Goal: Check status: Check status

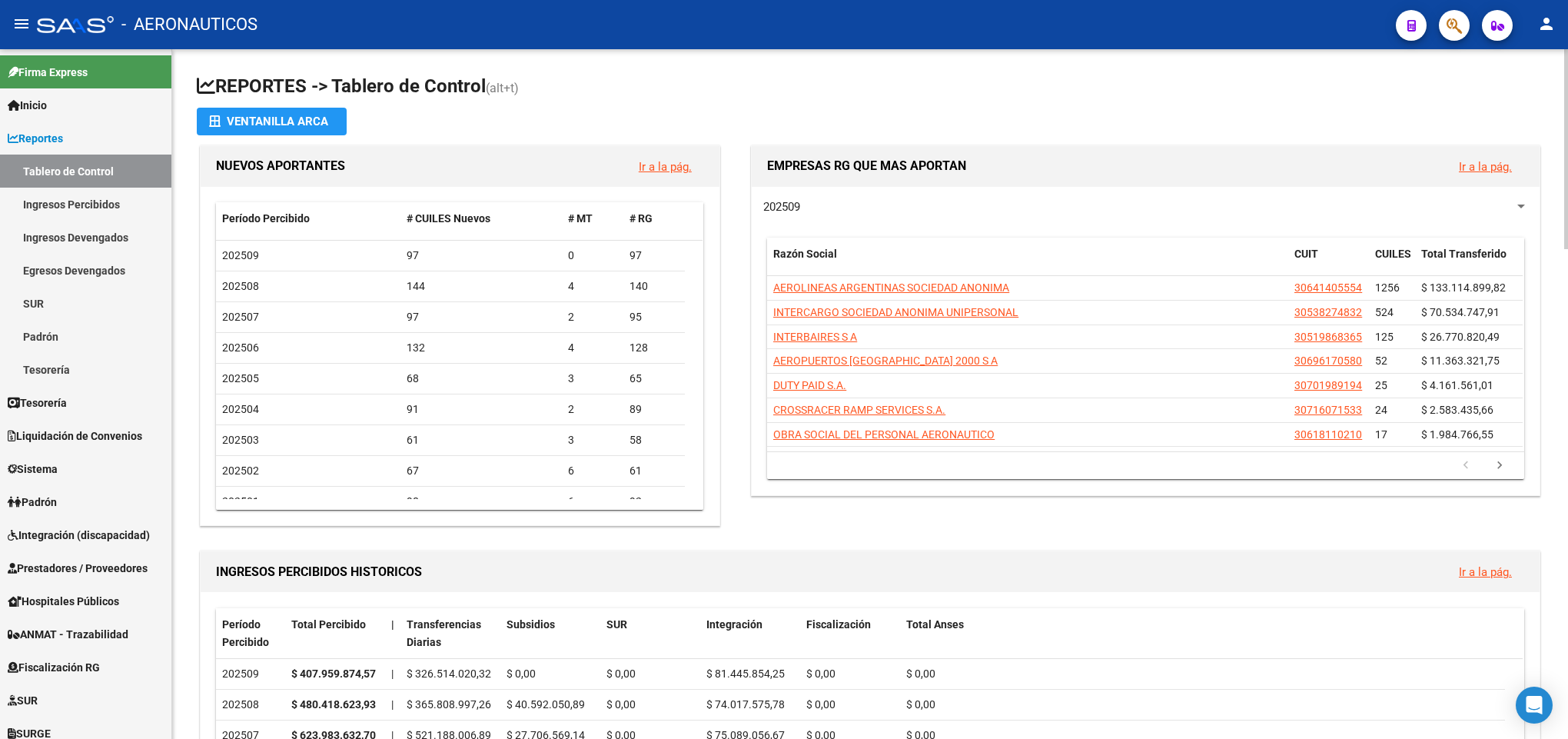
click at [833, 197] on div "202509 Razón Social CUIT CUILES Total Transferido AEROLINEAS ARGENTINAS SOCIEDA…" at bounding box center [1146, 341] width 788 height 308
click at [816, 201] on div "202509" at bounding box center [1139, 206] width 751 height 17
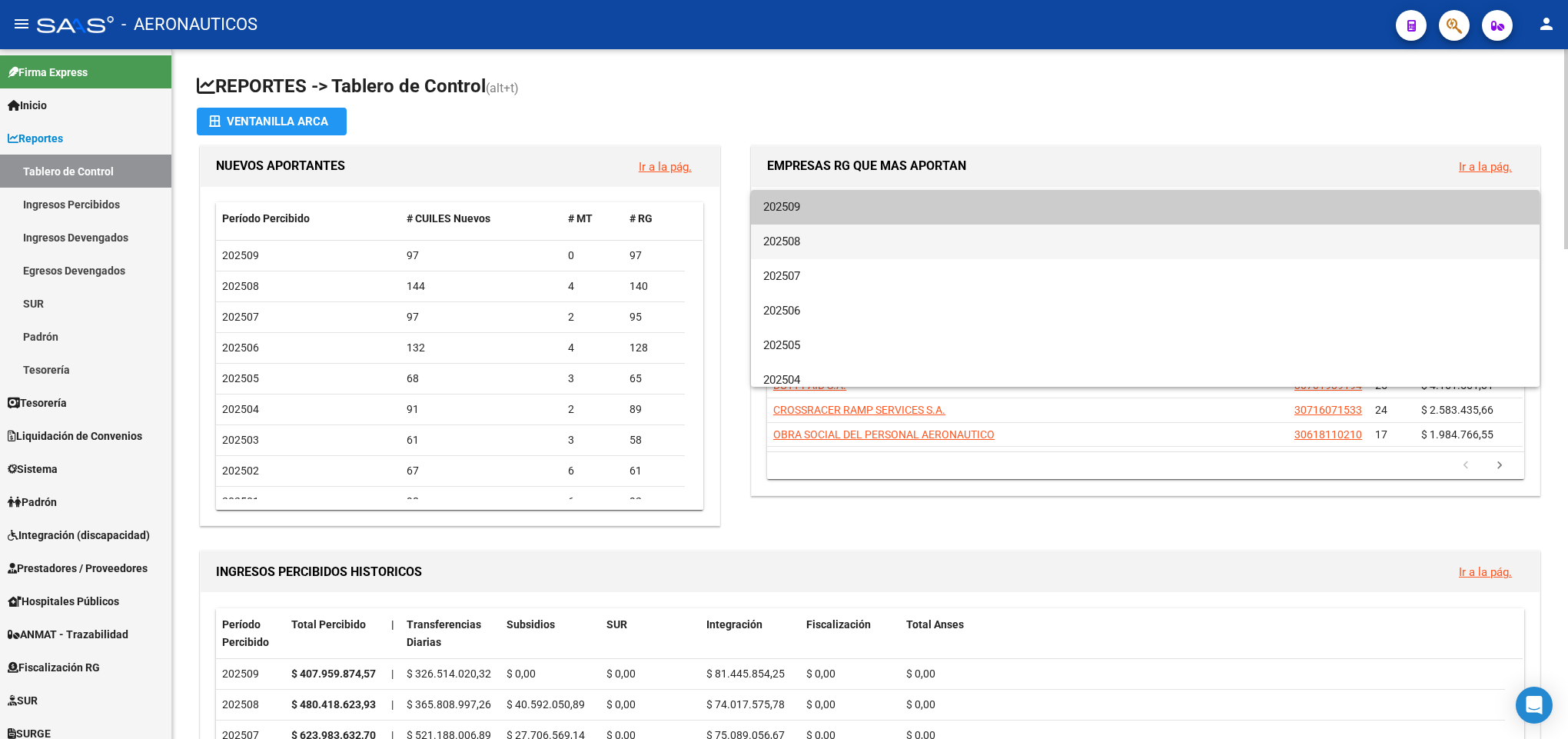
click at [800, 247] on span "202508" at bounding box center [1146, 242] width 764 height 35
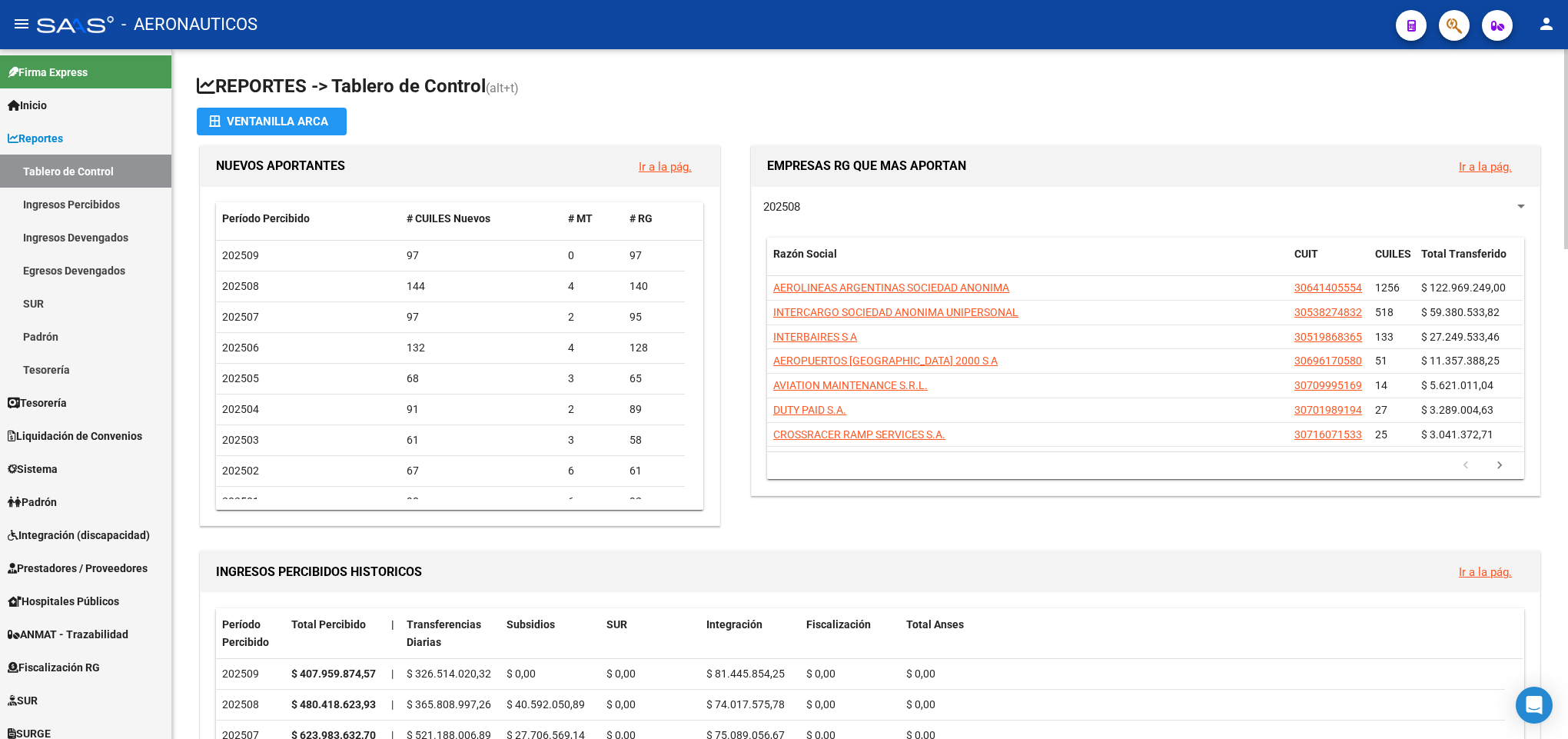
click at [798, 196] on div "202508 Razón Social CUIT CUILES Total Transferido AEROLINEAS ARGENTINAS SOCIEDA…" at bounding box center [1146, 341] width 788 height 308
click at [798, 211] on span "202508" at bounding box center [782, 207] width 37 height 14
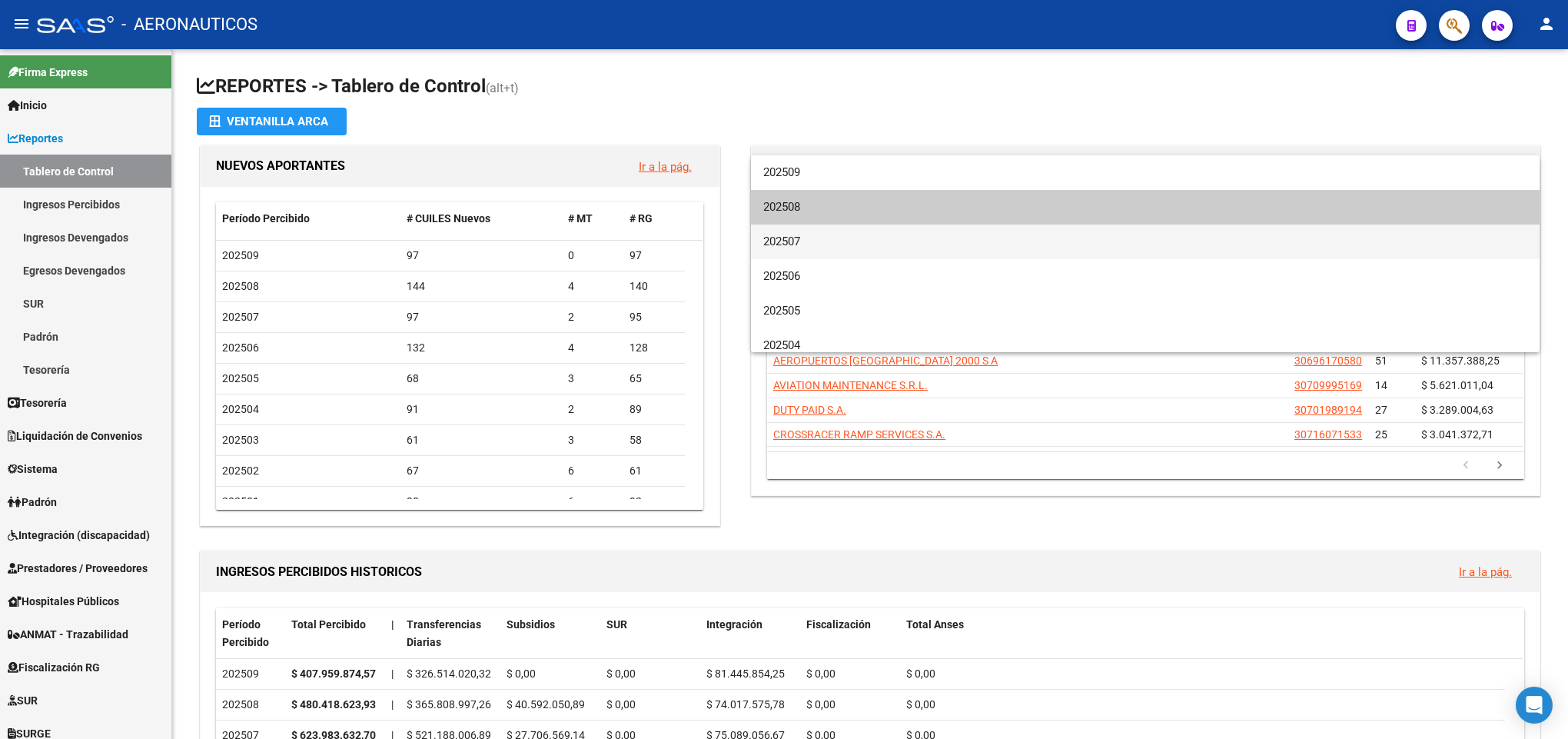
click at [794, 250] on span "202507" at bounding box center [1146, 242] width 764 height 35
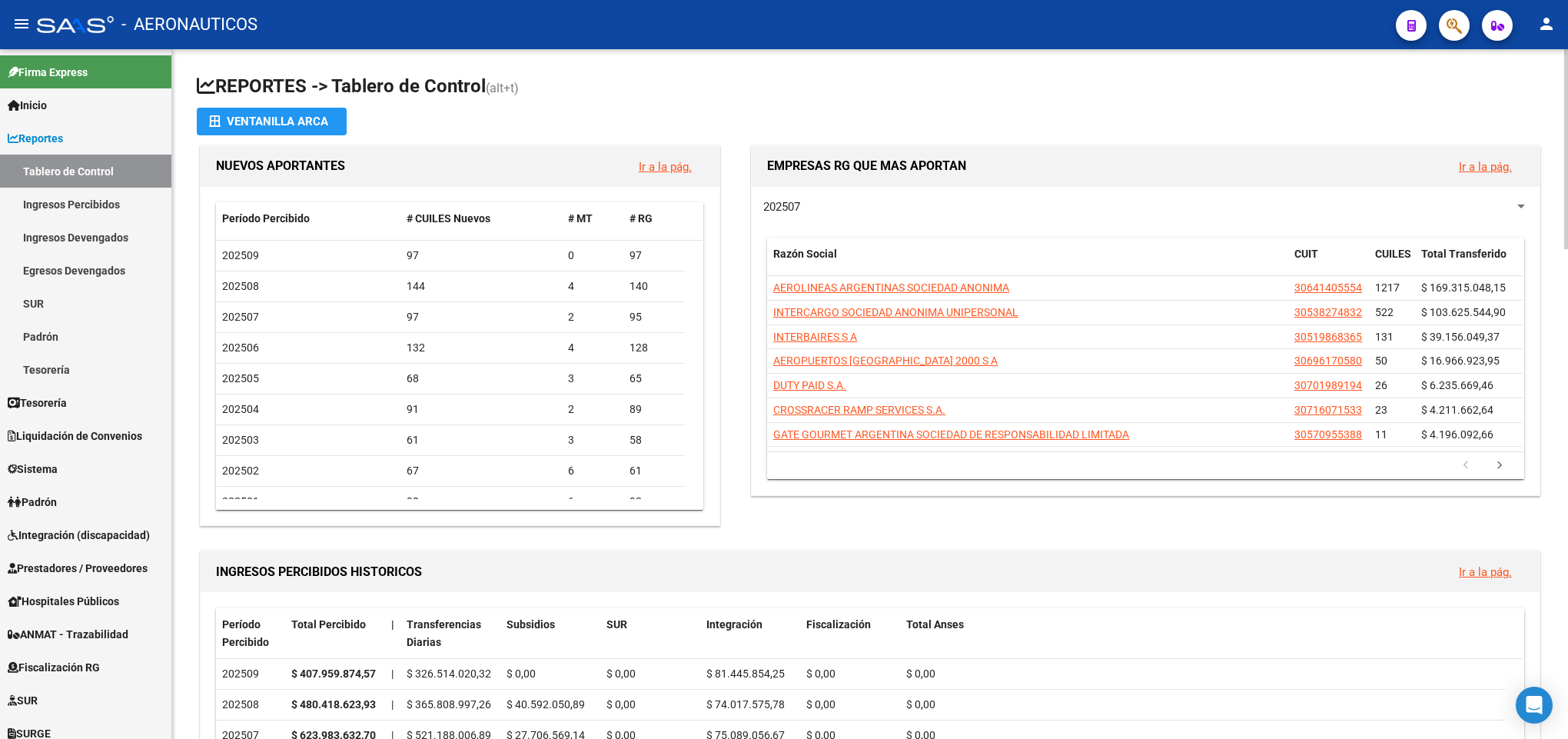
click at [794, 204] on span "202507" at bounding box center [782, 207] width 37 height 14
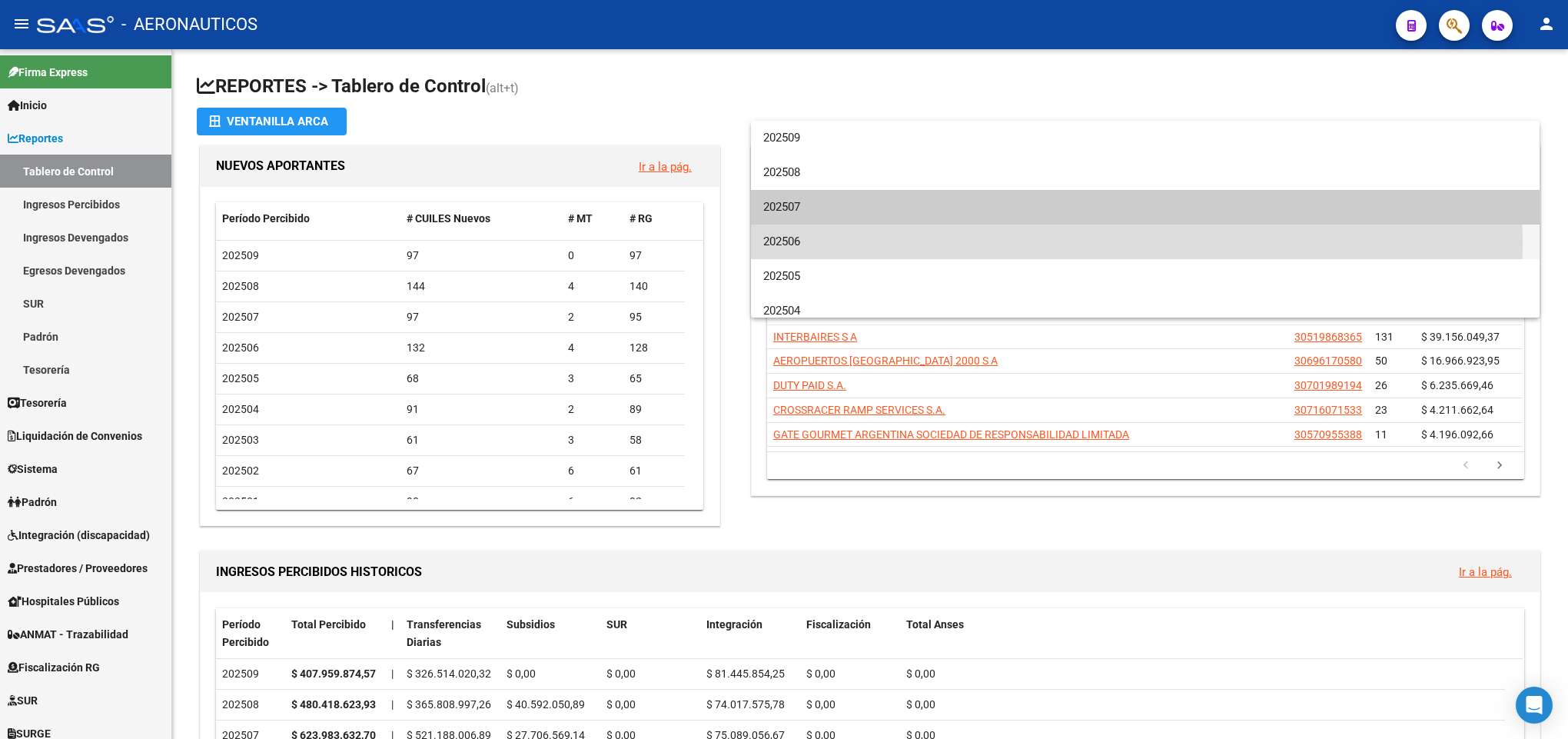
click at [784, 244] on span "202506" at bounding box center [1146, 242] width 764 height 35
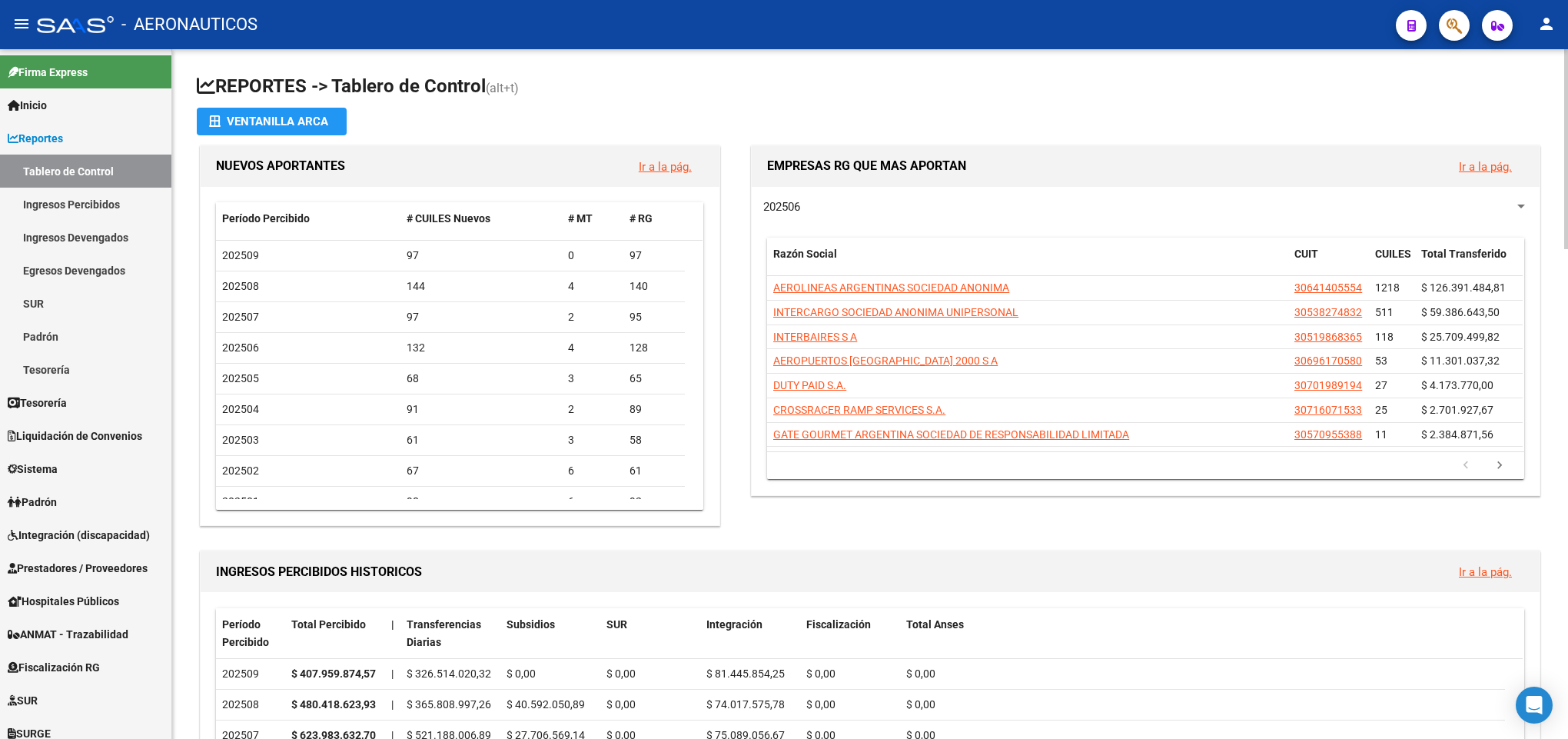
click at [798, 173] on span "EMPRESAS RG QUE MAS APORTAN" at bounding box center [867, 165] width 199 height 15
click at [798, 204] on span "202506" at bounding box center [782, 207] width 37 height 14
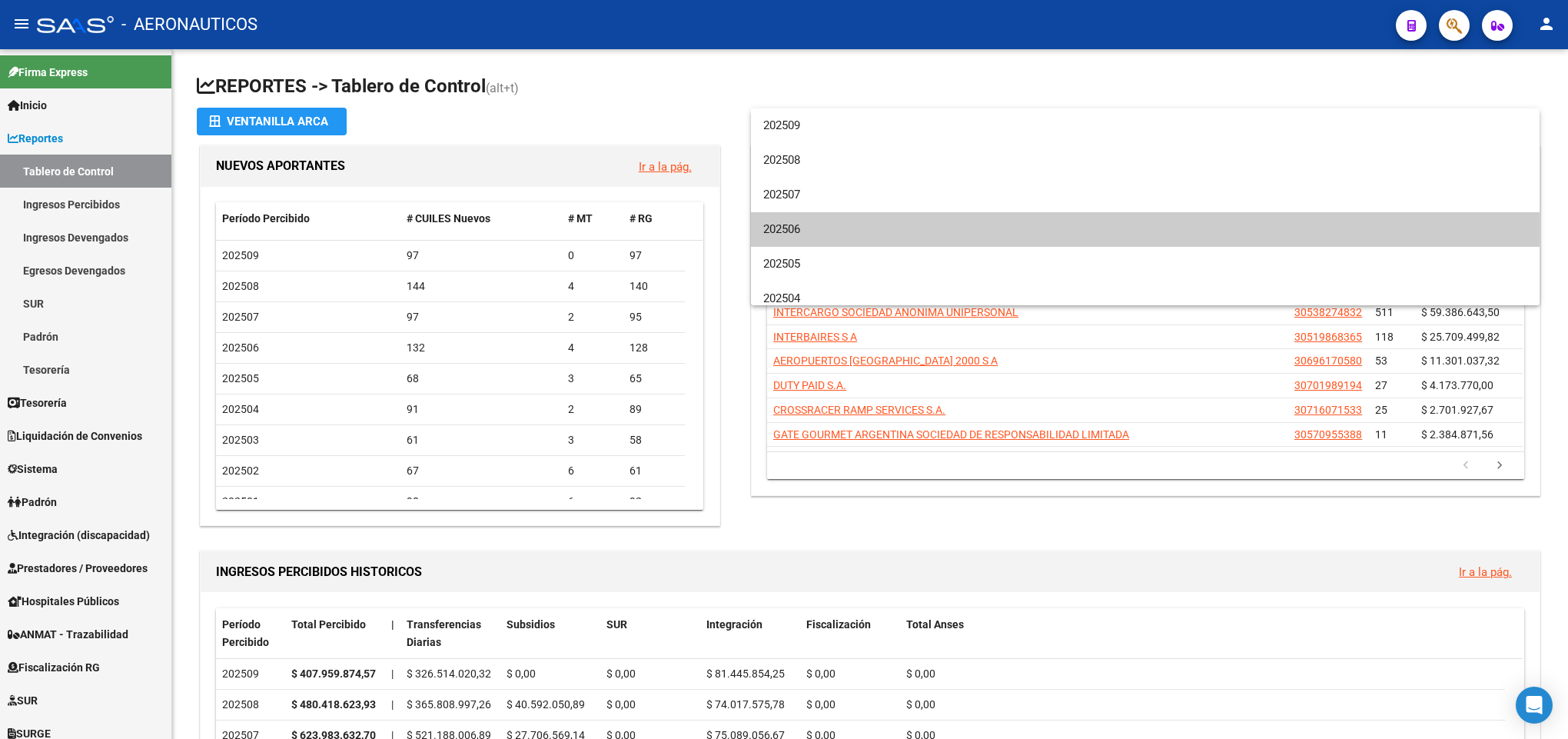
scroll to position [23, 0]
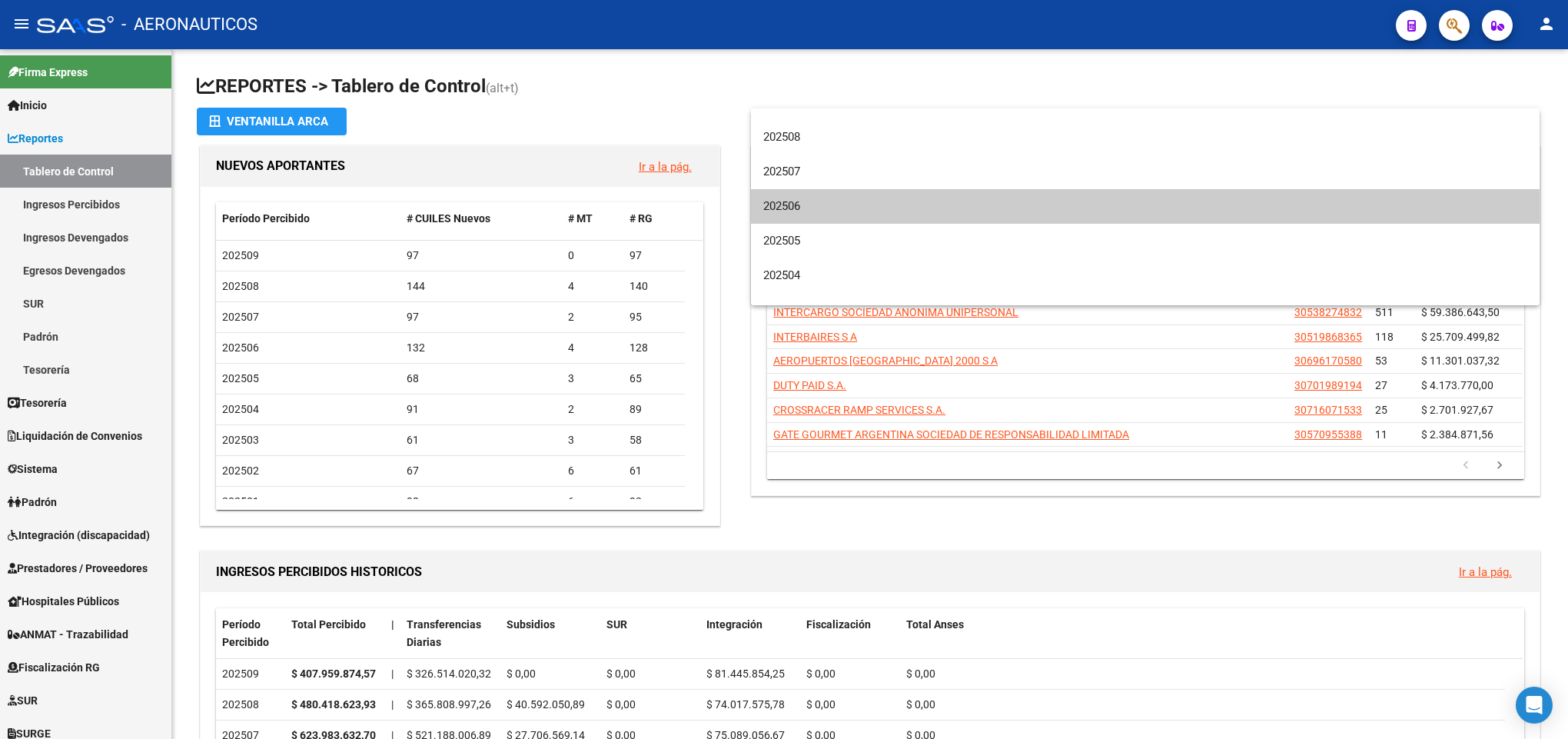
click at [904, 10] on div at bounding box center [784, 369] width 1568 height 739
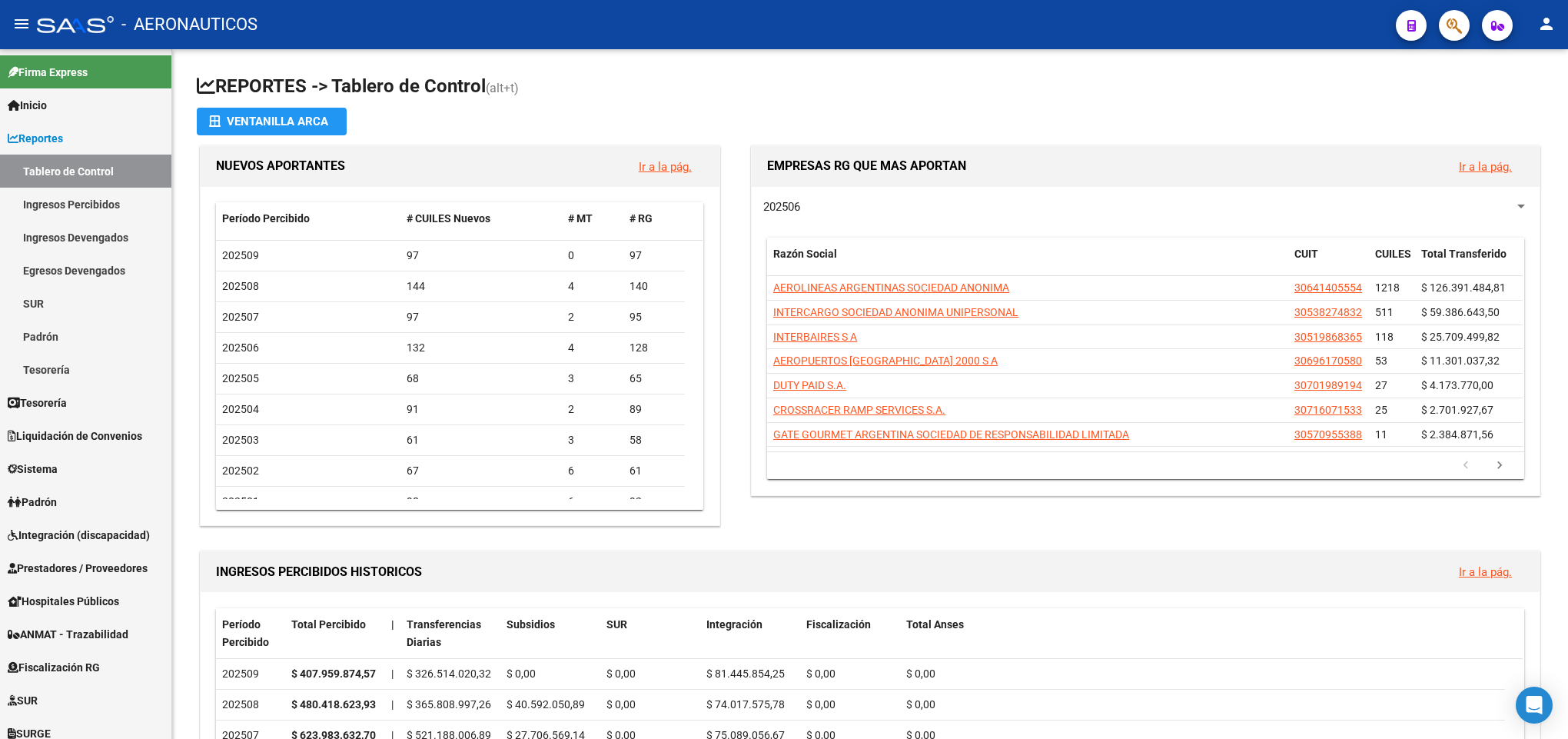
click at [911, 28] on div "- AERONAUTICOS" at bounding box center [710, 24] width 1347 height 34
click at [824, 210] on div "202506" at bounding box center [1139, 206] width 751 height 17
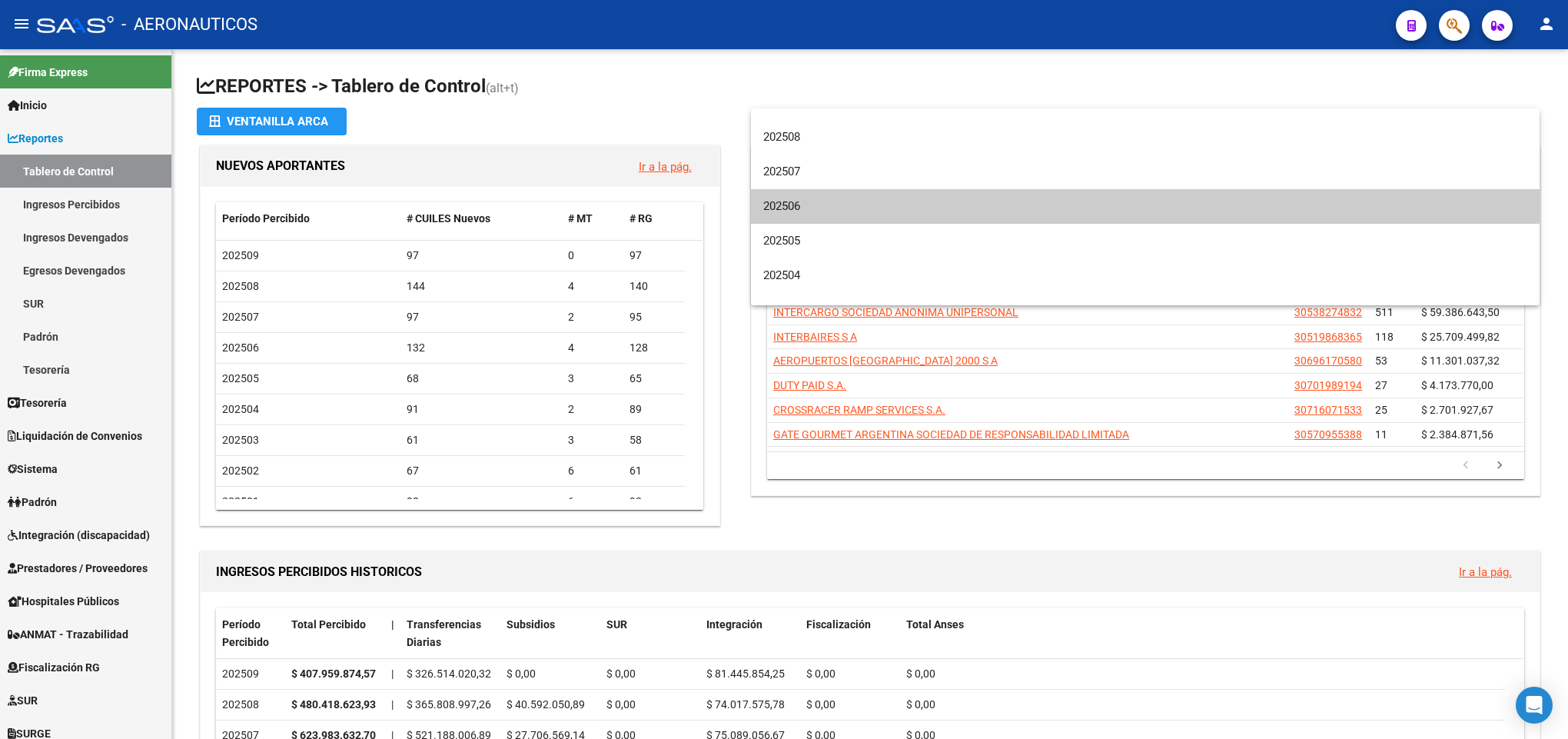
scroll to position [0, 0]
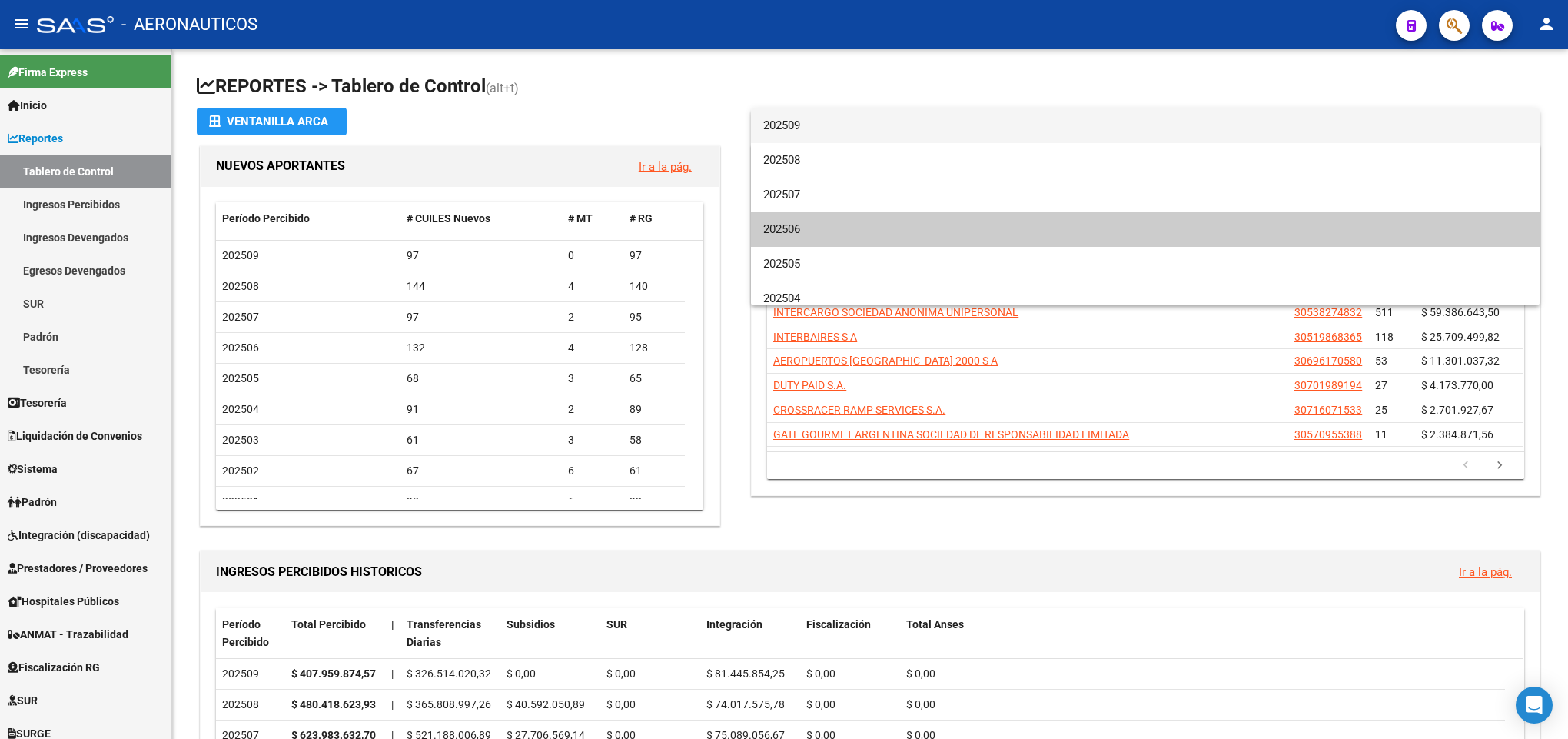
click at [828, 124] on span "202509" at bounding box center [1146, 126] width 764 height 35
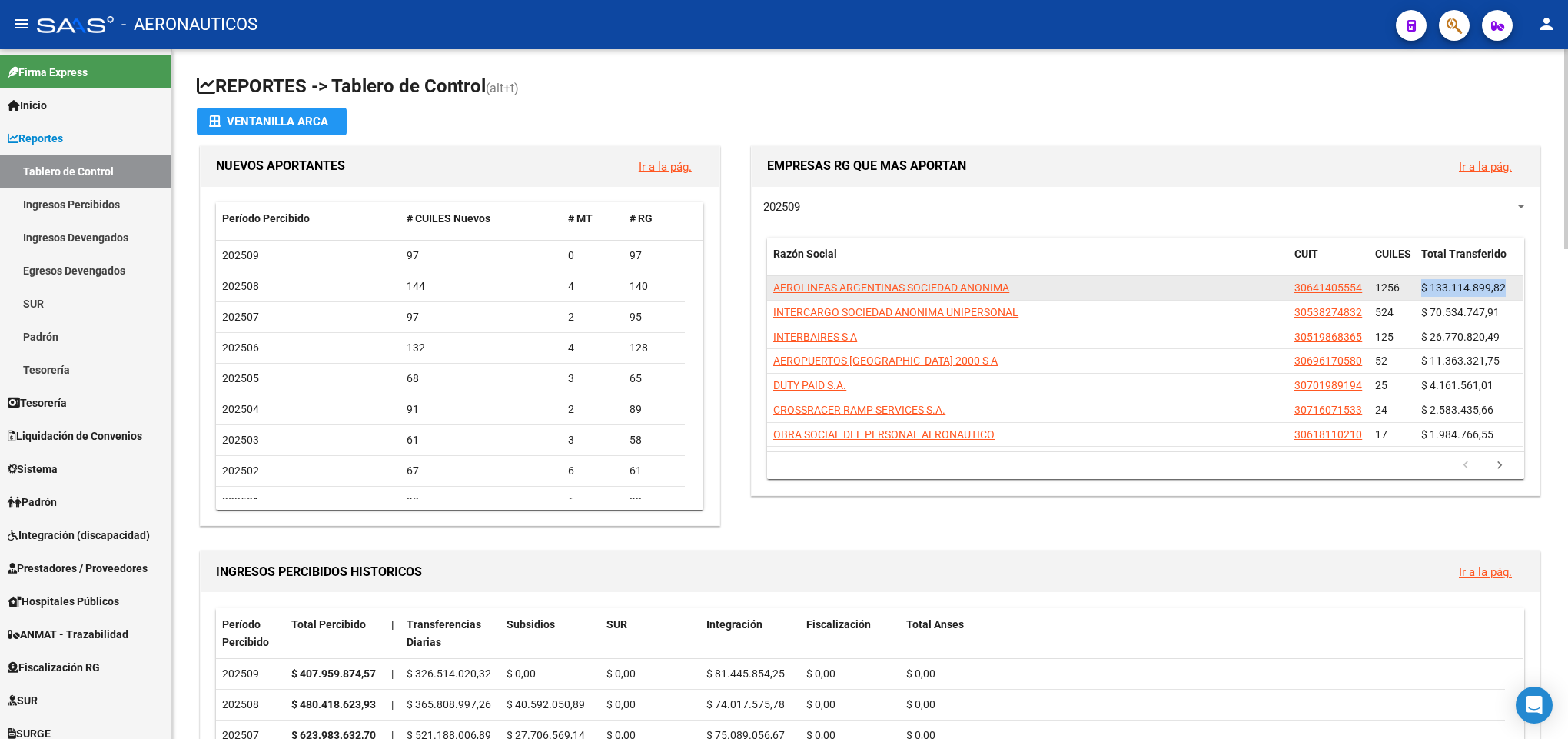
drag, startPoint x: 1420, startPoint y: 284, endPoint x: 1508, endPoint y: 284, distance: 88.0
click at [1508, 284] on div "$ 133.114.899,82" at bounding box center [1468, 288] width 95 height 17
click at [1126, 187] on div "202509 Razón Social CUIT CUILES Total Transferido AEROLINEAS ARGENTINAS SOCIEDA…" at bounding box center [1146, 341] width 788 height 308
click at [1185, 74] on h1 "REPORTES -> Tablero de Control (alt+t)" at bounding box center [870, 87] width 1347 height 27
